Goal: Register for event/course

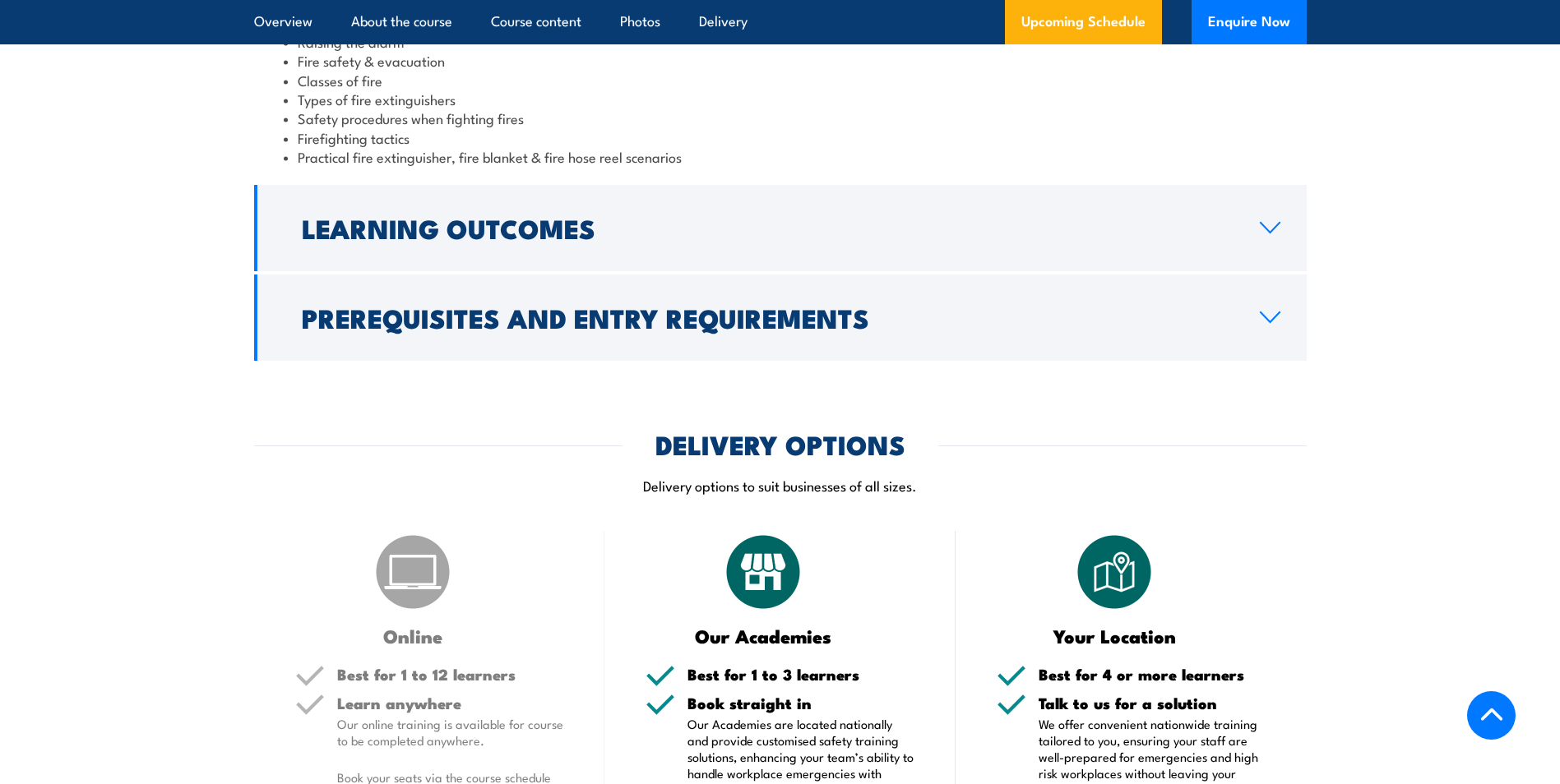
scroll to position [1892, 0]
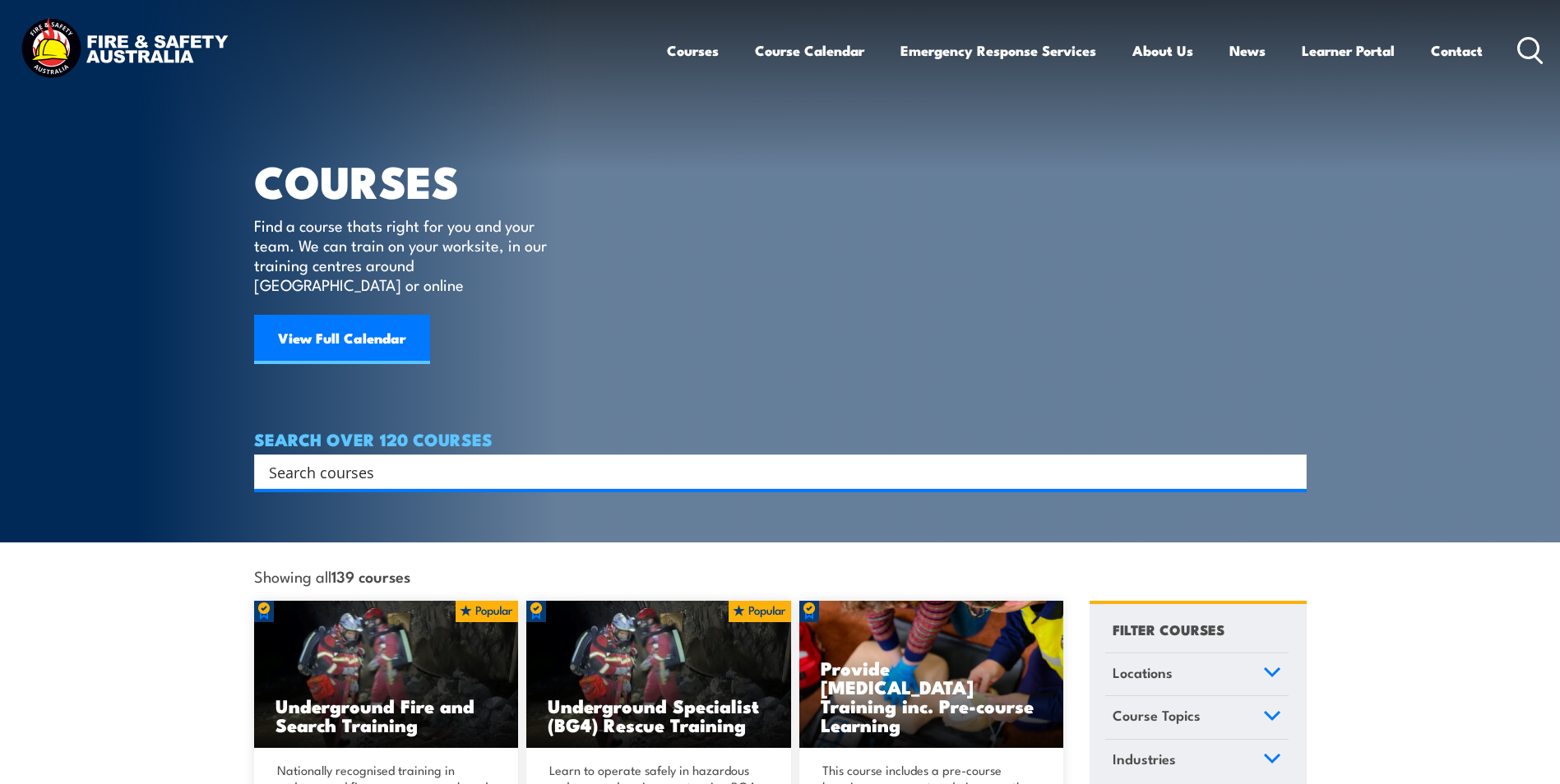
click at [283, 459] on input "Search input" at bounding box center [770, 472] width 1002 height 25
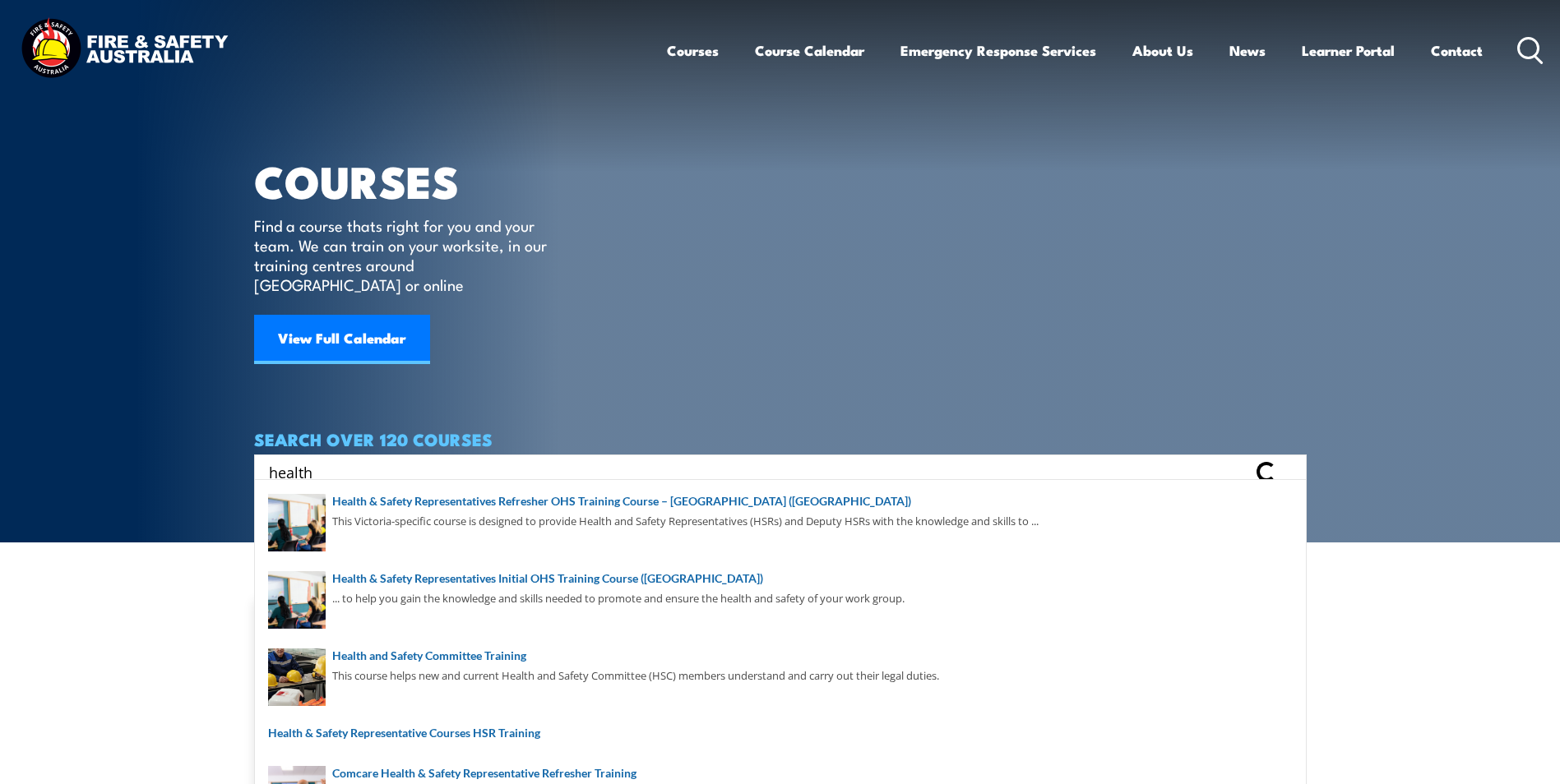
type input "health"
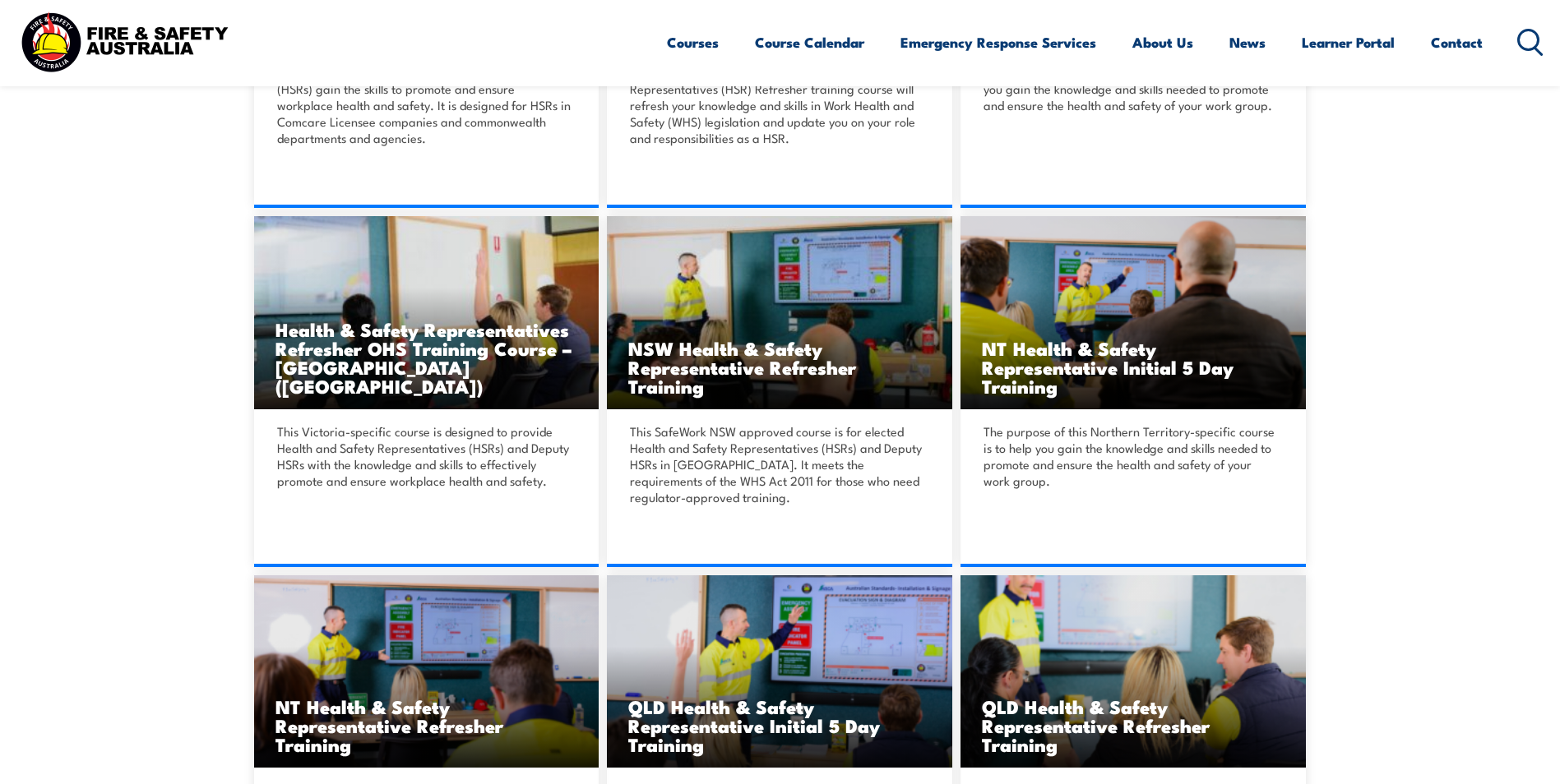
scroll to position [2632, 0]
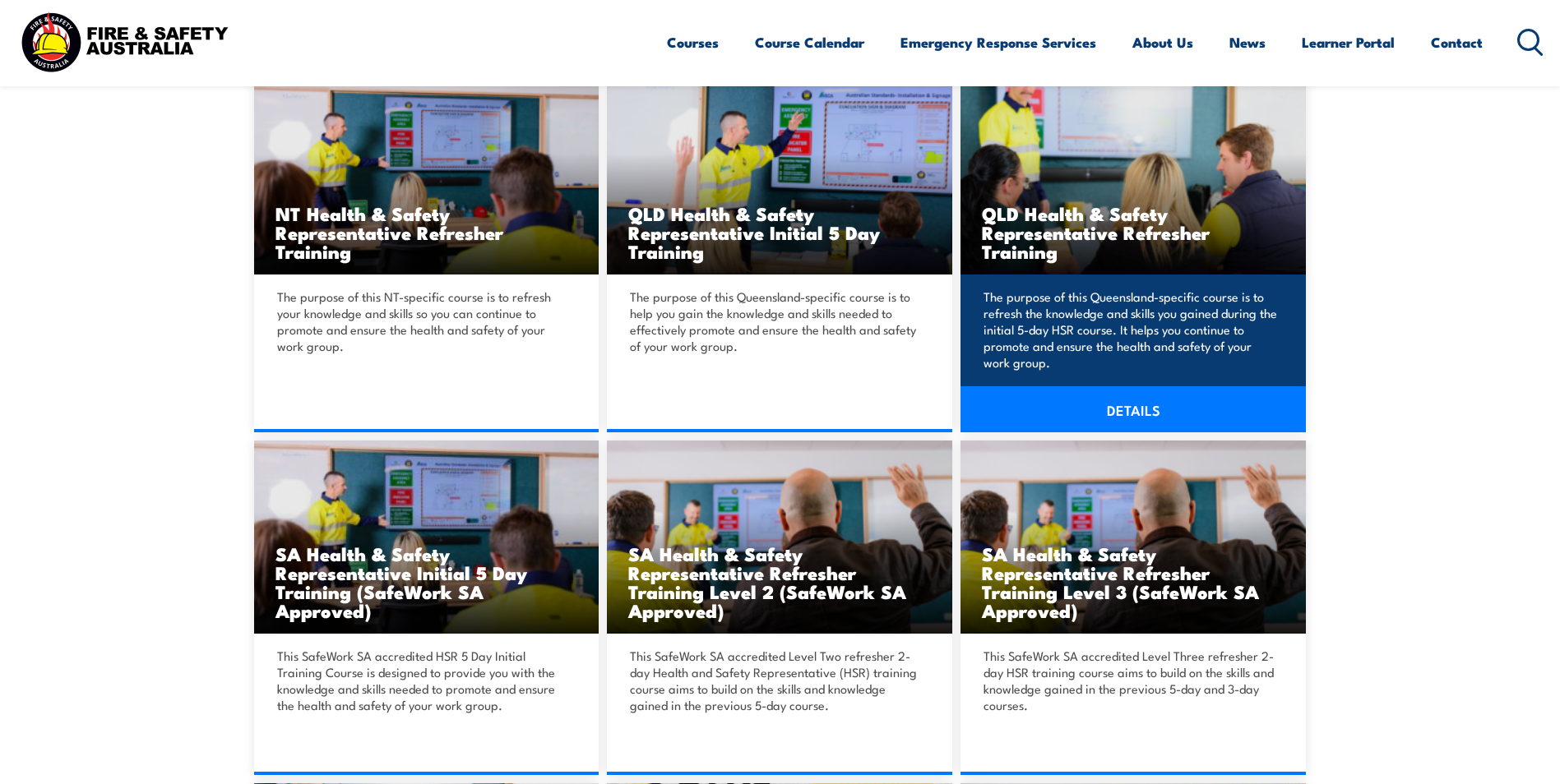
click at [1089, 391] on link "DETAILS" at bounding box center [1133, 410] width 346 height 46
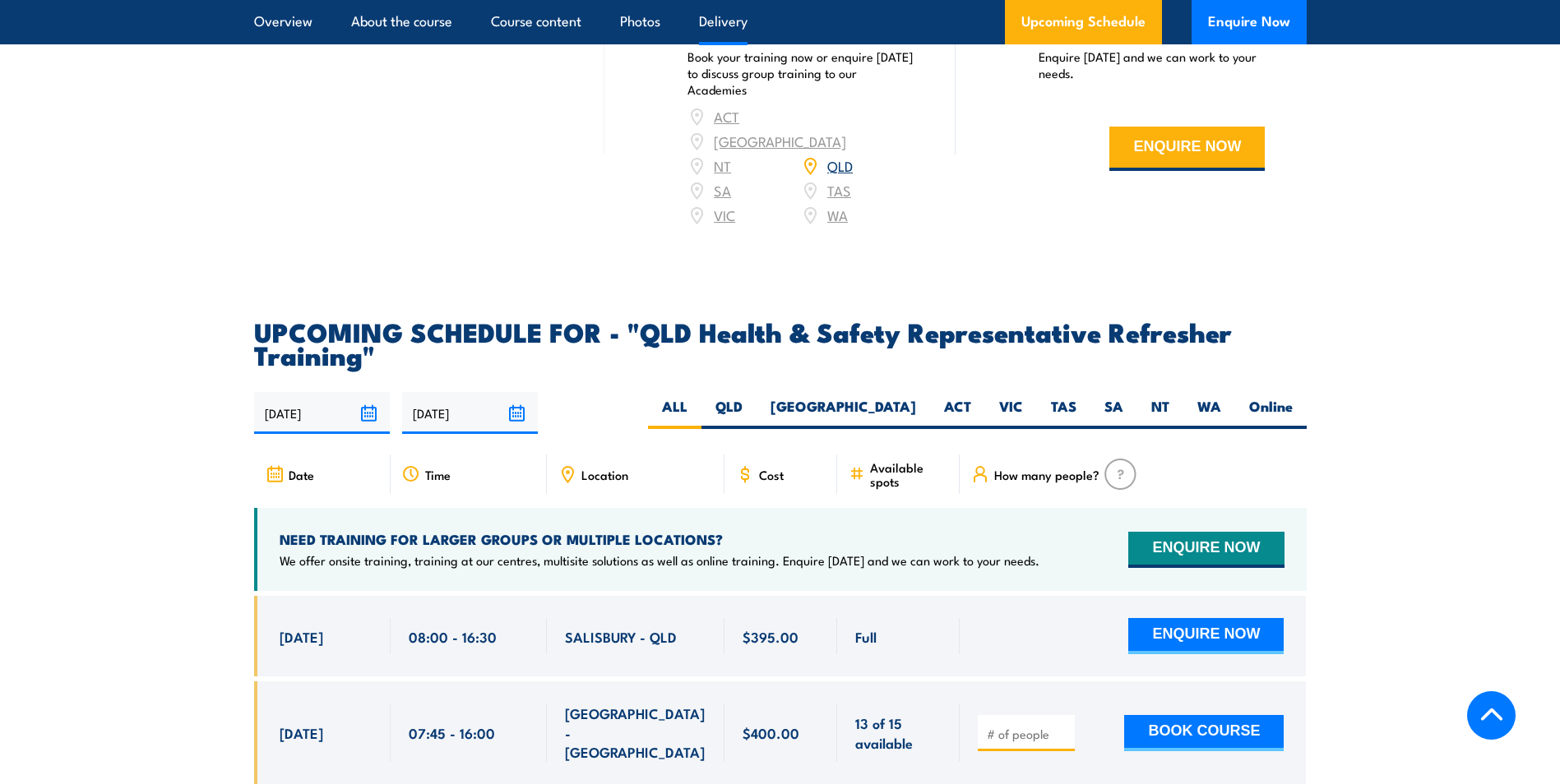
scroll to position [2960, 0]
